Goal: Use online tool/utility: Utilize a website feature to perform a specific function

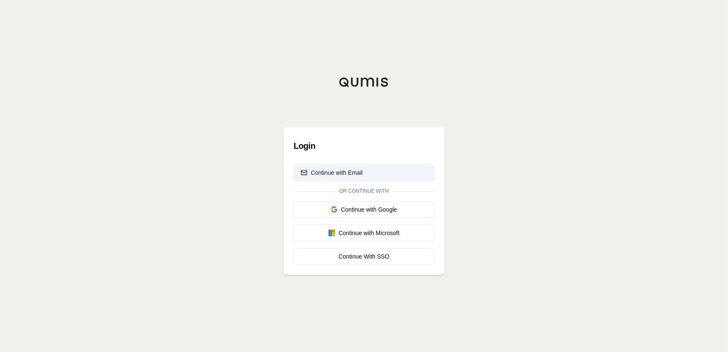
click at [373, 172] on button "Continue with Email" at bounding box center [363, 172] width 141 height 17
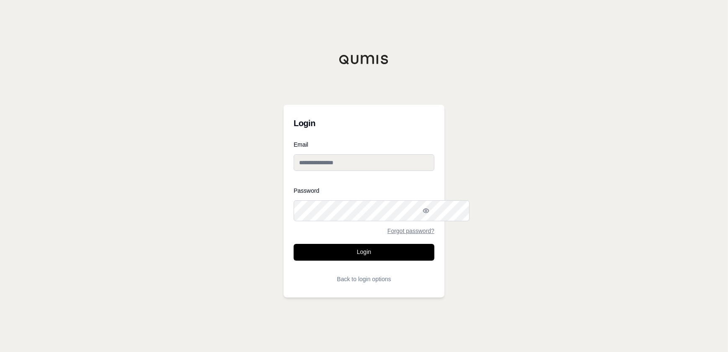
type input "**********"
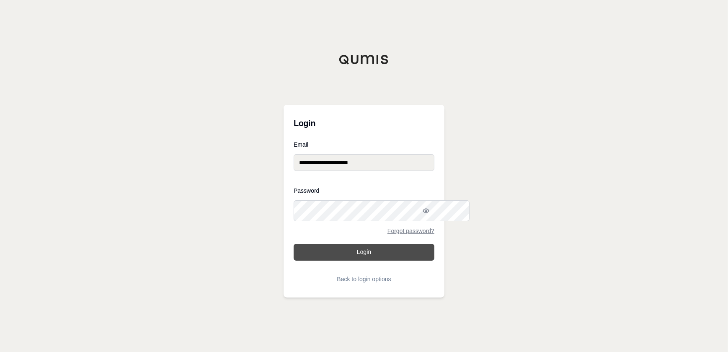
click at [398, 260] on button "Login" at bounding box center [363, 252] width 141 height 17
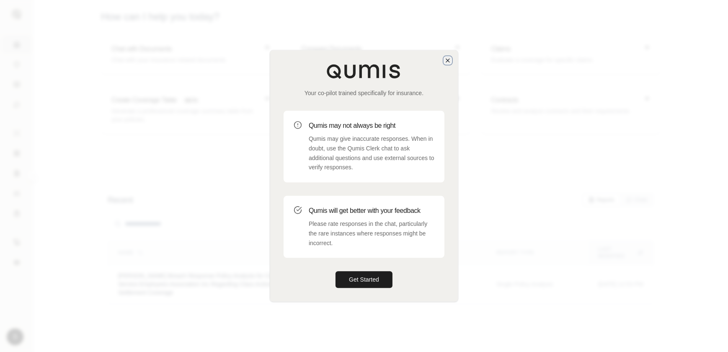
click at [444, 57] on icon "button" at bounding box center [447, 60] width 7 height 7
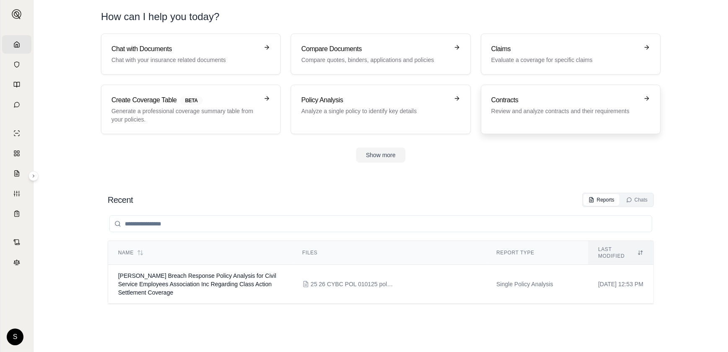
click at [577, 115] on p "Review and analyze contracts and their requirements" at bounding box center [564, 111] width 147 height 8
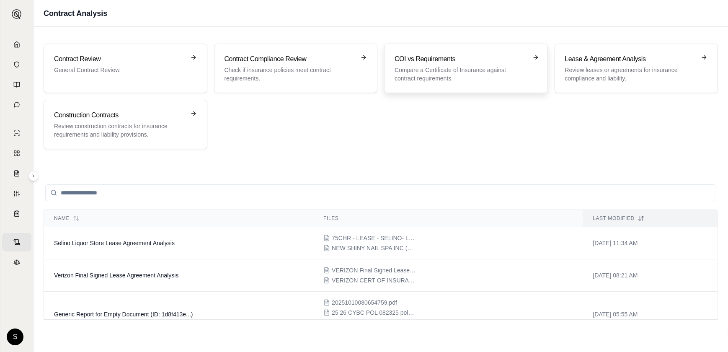
click at [472, 82] on p "Compare a Certificate of Insurance against contract requirements." at bounding box center [459, 74] width 131 height 17
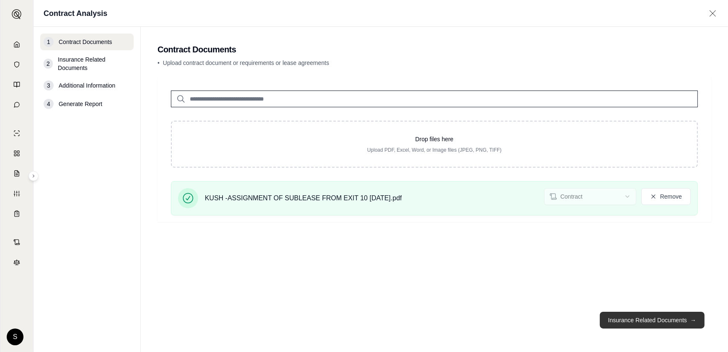
click at [633, 311] on button "Insurance Related Documents →" at bounding box center [651, 319] width 105 height 17
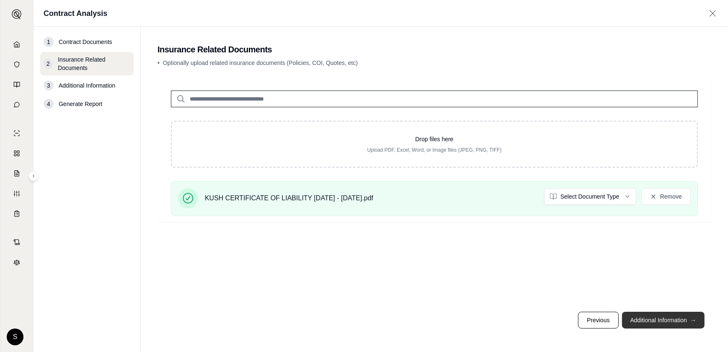
click at [634, 311] on button "Additional Information →" at bounding box center [663, 319] width 82 height 17
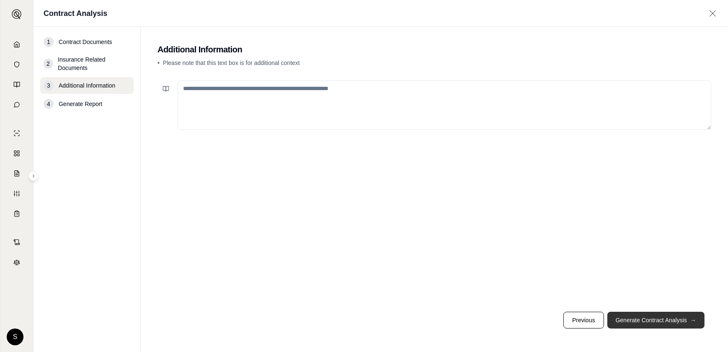
click at [650, 312] on button "Generate Contract Analysis →" at bounding box center [655, 319] width 97 height 17
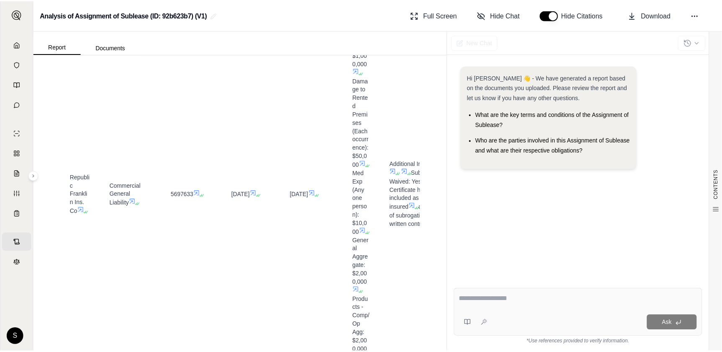
scroll to position [228, 0]
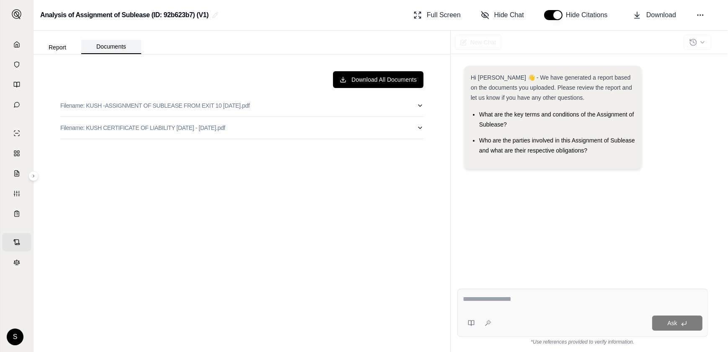
click at [136, 52] on button "Documents" at bounding box center [111, 47] width 60 height 14
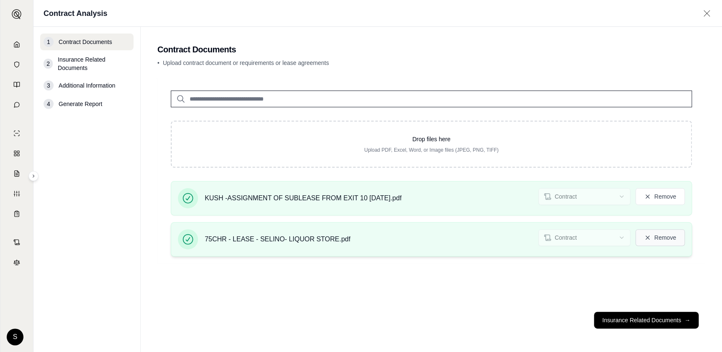
scroll to position [34, 0]
click at [643, 311] on button "Insurance Related Documents →" at bounding box center [646, 319] width 105 height 17
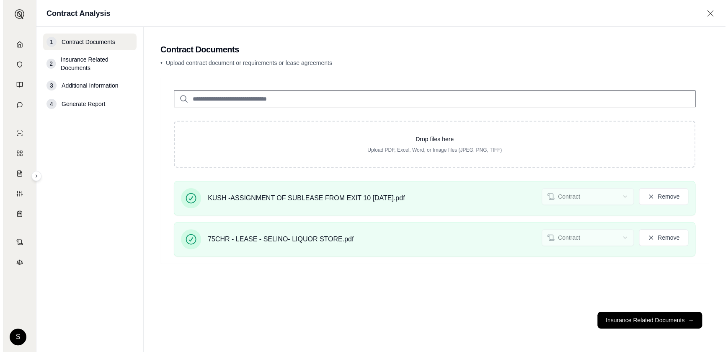
scroll to position [0, 0]
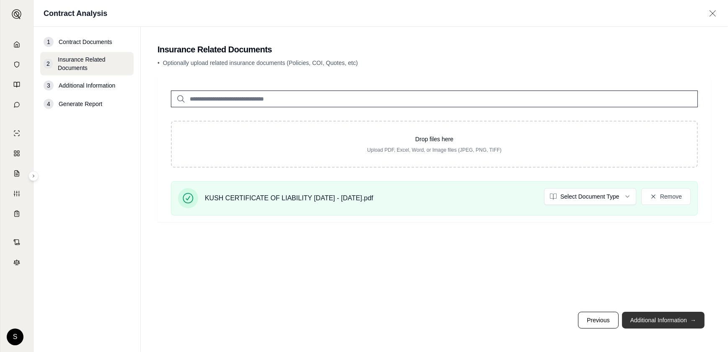
click at [661, 311] on button "Additional Information →" at bounding box center [663, 319] width 82 height 17
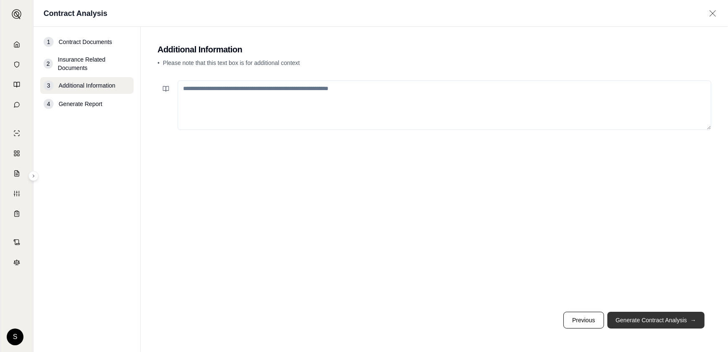
click at [661, 311] on button "Generate Contract Analysis →" at bounding box center [655, 319] width 97 height 17
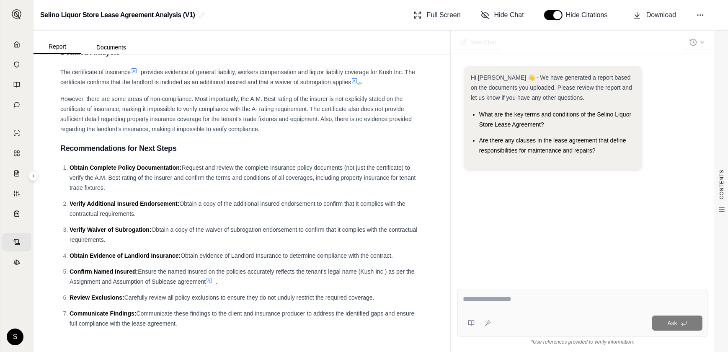
scroll to position [2394, 0]
click at [334, 85] on span "provides evidence of general liability, workers compensation and liquor liabili…" at bounding box center [237, 77] width 355 height 17
click at [79, 75] on span "The certificate of insurance" at bounding box center [95, 72] width 70 height 7
drag, startPoint x: 80, startPoint y: 100, endPoint x: 232, endPoint y: 126, distance: 154.0
click at [232, 87] on div "The certificate of insurance provides evidence of general liability, workers co…" at bounding box center [241, 77] width 363 height 20
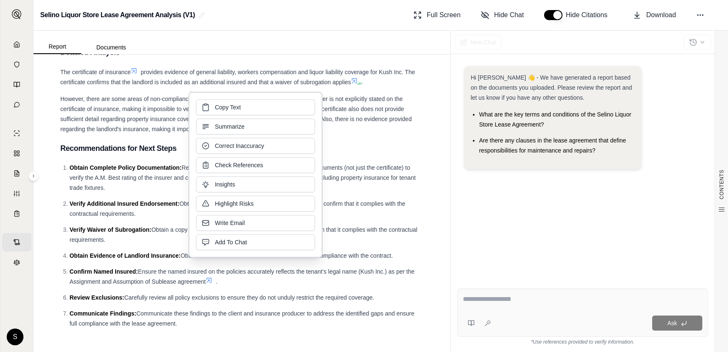
drag, startPoint x: 232, startPoint y: 126, endPoint x: 195, endPoint y: 121, distance: 37.9
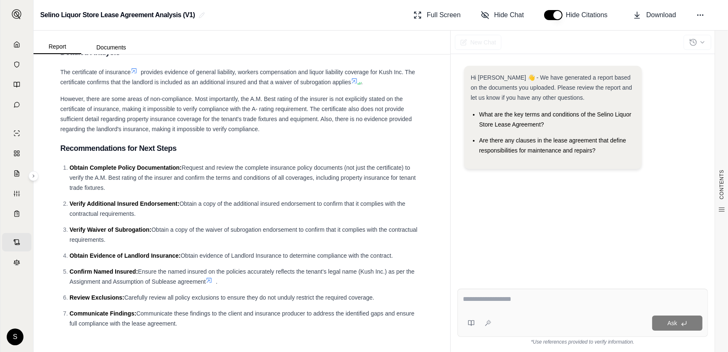
drag, startPoint x: 195, startPoint y: 121, endPoint x: 391, endPoint y: 193, distance: 209.0
click at [391, 134] on div "However, there are some areas of non-compliance. Most importantly, the A.M. Bes…" at bounding box center [241, 114] width 363 height 40
click at [646, 18] on span "Download" at bounding box center [661, 15] width 30 height 10
